Goal: Information Seeking & Learning: Learn about a topic

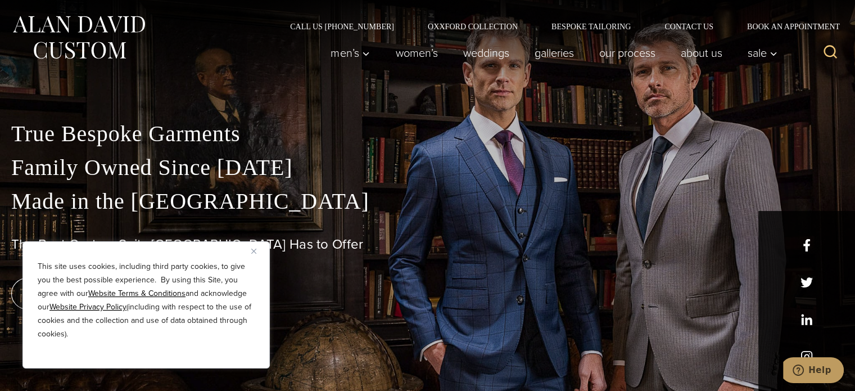
click at [251, 248] on img "Close" at bounding box center [253, 250] width 5 height 5
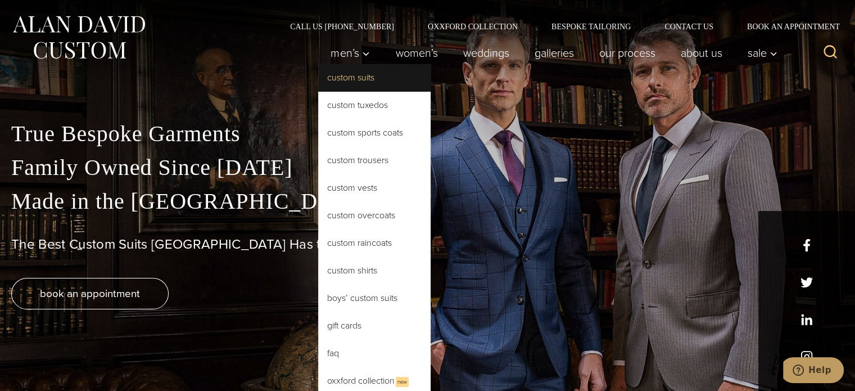
click at [337, 79] on link "Custom Suits" at bounding box center [374, 77] width 112 height 27
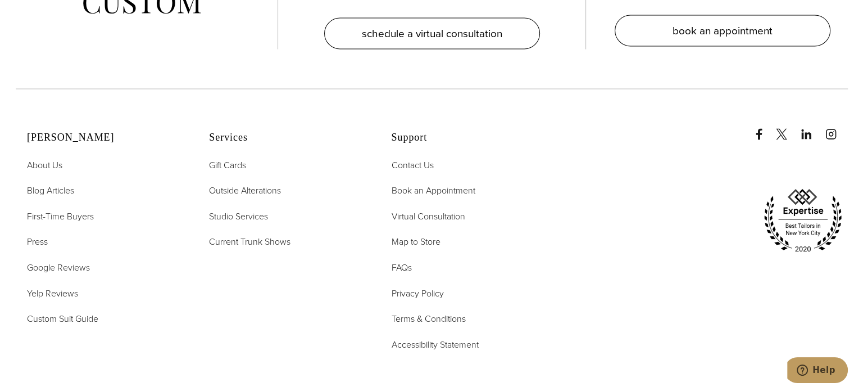
scroll to position [6350, 0]
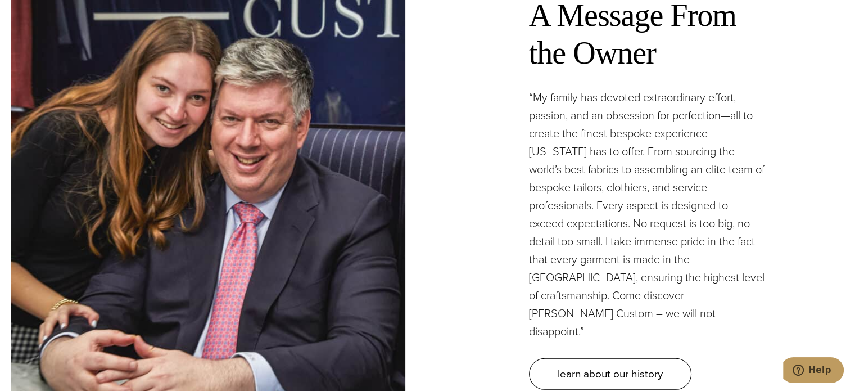
scroll to position [3203, 0]
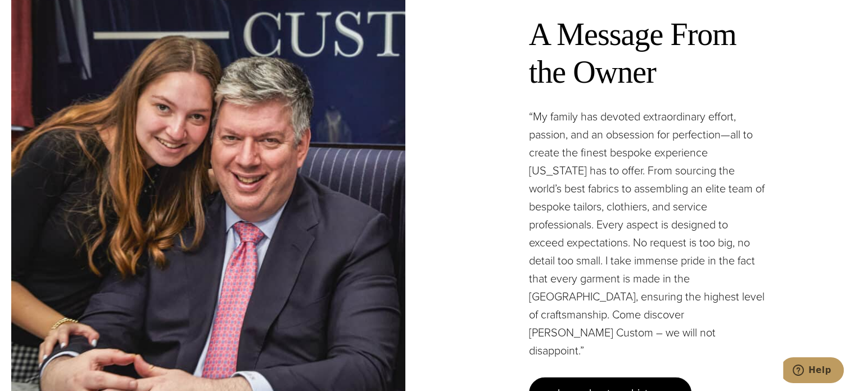
click at [588, 384] on span "learn about our history" at bounding box center [609, 392] width 105 height 16
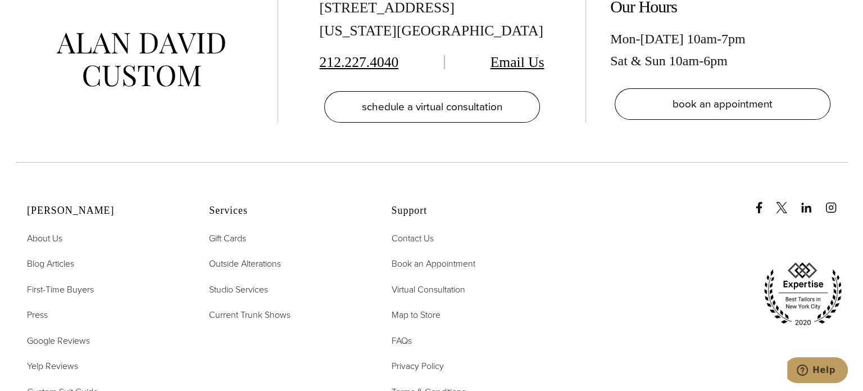
scroll to position [4496, 0]
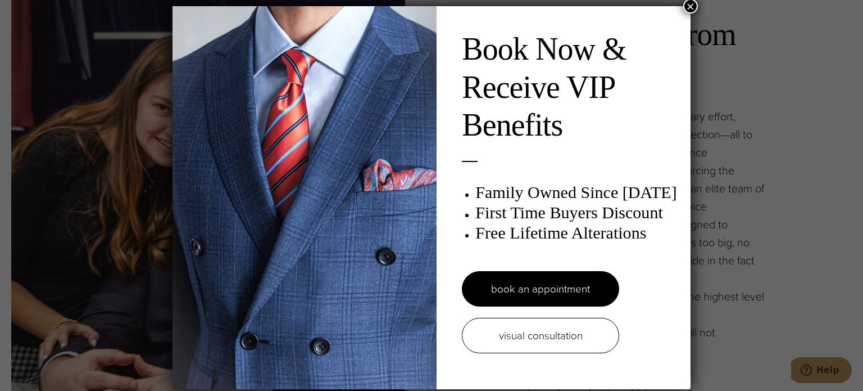
click at [687, 6] on button "×" at bounding box center [690, 6] width 15 height 15
